Goal: Task Accomplishment & Management: Use online tool/utility

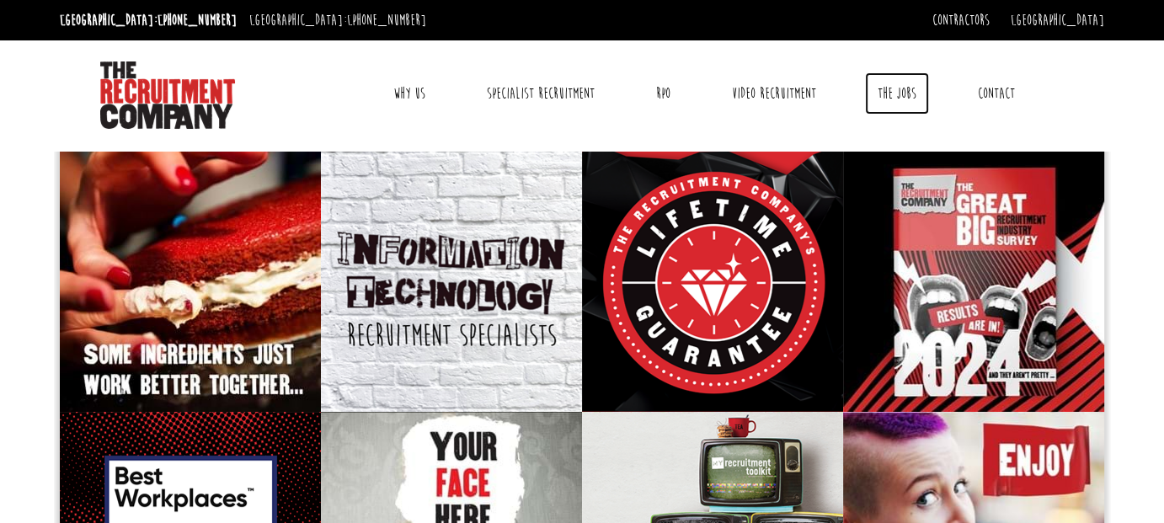
click at [893, 91] on link "The Jobs" at bounding box center [897, 93] width 64 height 42
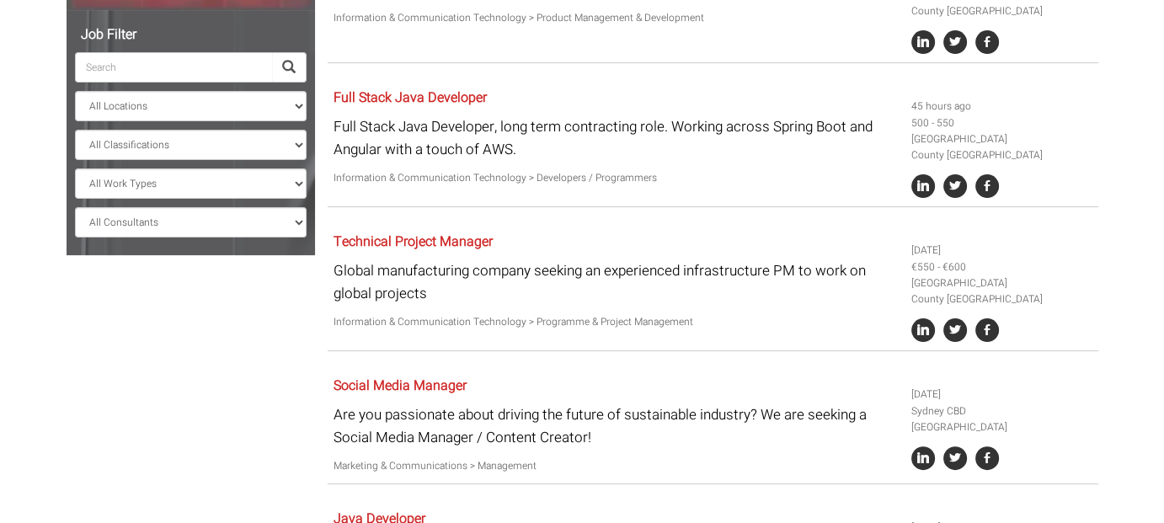
scroll to position [421, 0]
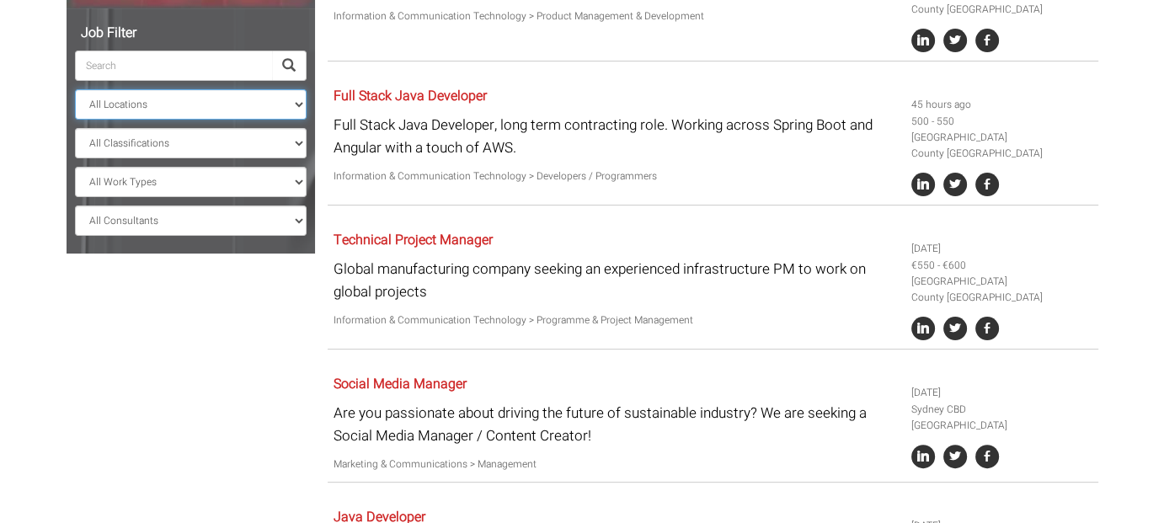
click at [267, 106] on select "All Locations [GEOGRAPHIC_DATA] [GEOGRAPHIC_DATA] [GEOGRAPHIC_DATA] [GEOGRAPHIC…" at bounding box center [191, 104] width 232 height 30
click at [276, 134] on select "All Classifications Banking & Financial Services Information & Communication Te…" at bounding box center [191, 143] width 232 height 30
select select "Construction"
click at [75, 128] on select "All Classifications Banking & Financial Services Information & Communication Te…" at bounding box center [191, 143] width 232 height 30
